Goal: Navigation & Orientation: Find specific page/section

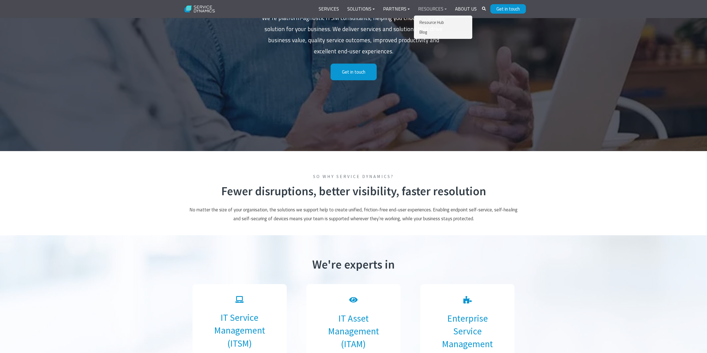
scroll to position [138, 0]
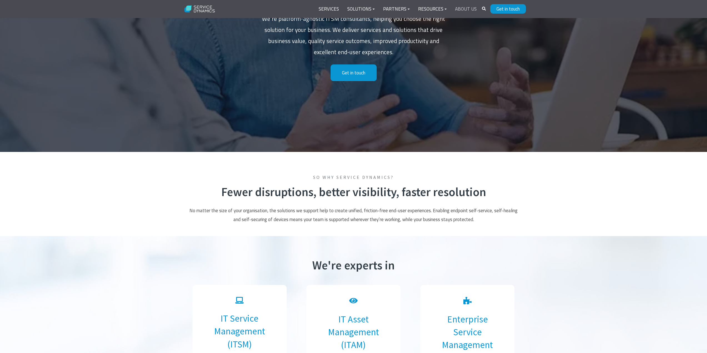
click at [465, 9] on link "About Us" at bounding box center [466, 8] width 30 height 13
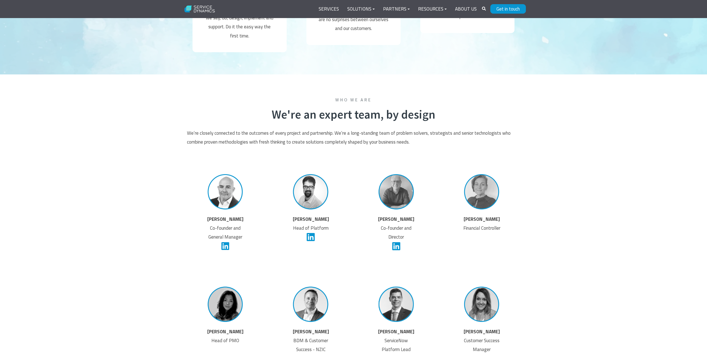
scroll to position [944, 0]
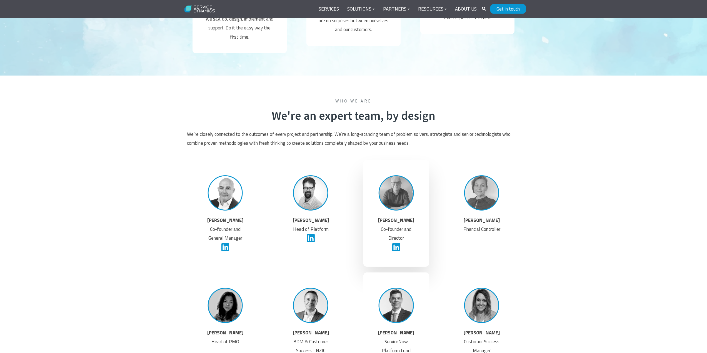
click at [404, 191] on img at bounding box center [396, 193] width 42 height 42
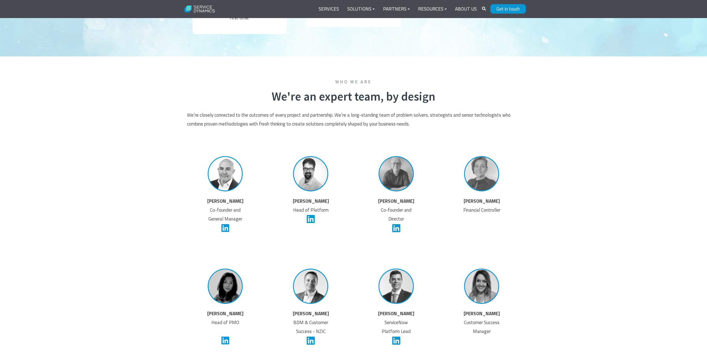
scroll to position [972, 0]
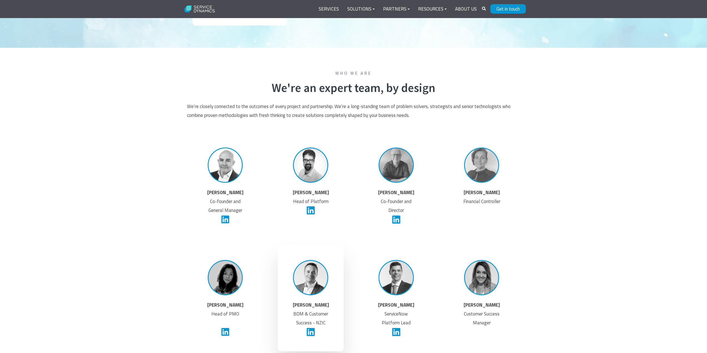
click at [324, 280] on img at bounding box center [311, 278] width 42 height 42
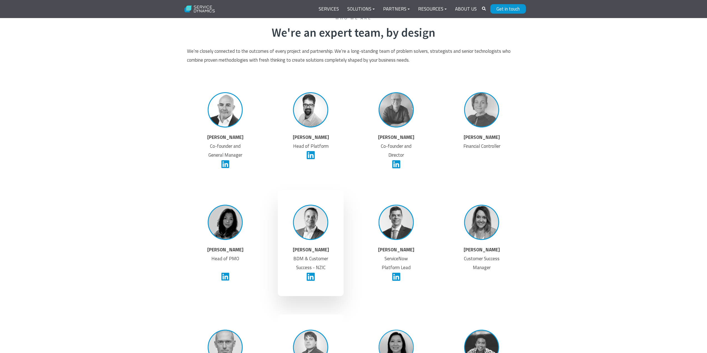
scroll to position [1028, 0]
click at [312, 279] on icon at bounding box center [311, 276] width 8 height 9
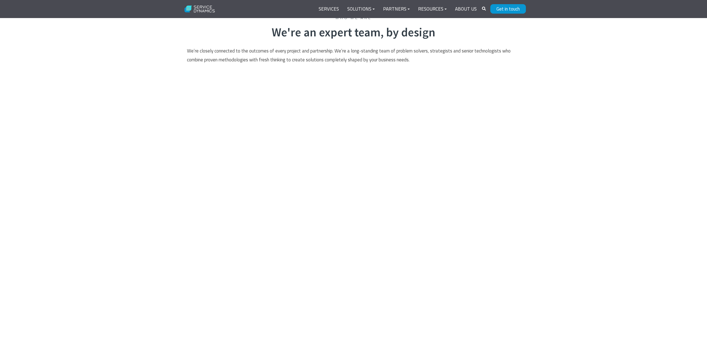
scroll to position [1028, 0]
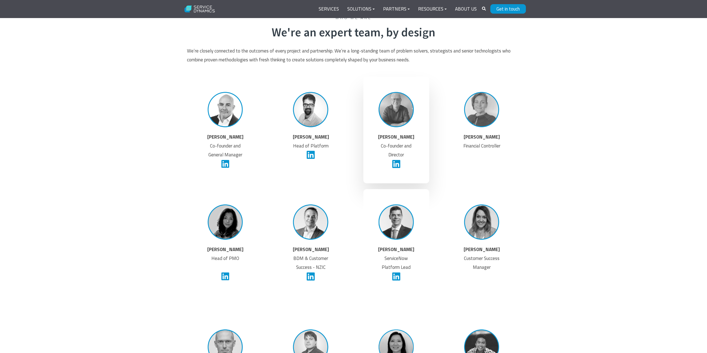
click at [396, 164] on icon at bounding box center [396, 163] width 8 height 9
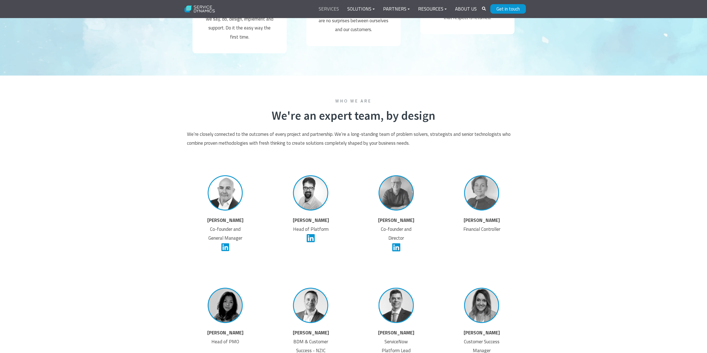
click at [337, 9] on link "Services" at bounding box center [328, 8] width 29 height 13
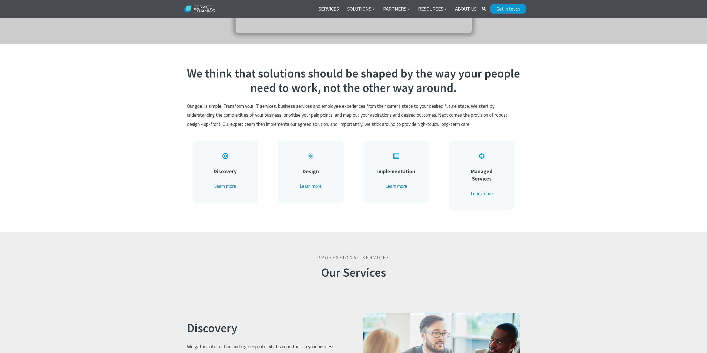
scroll to position [278, 0]
click at [480, 189] on link "Learn more" at bounding box center [482, 192] width 22 height 7
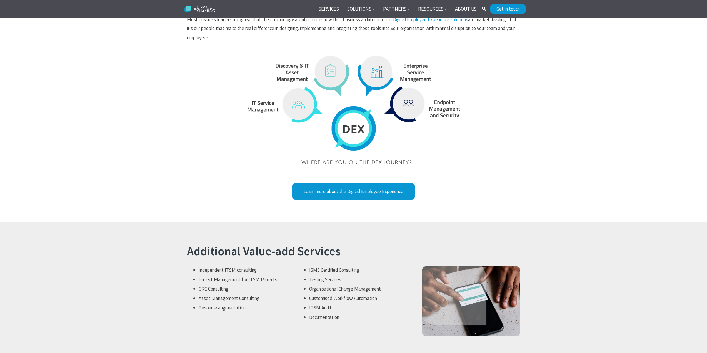
scroll to position [1380, 0]
